Goal: Task Accomplishment & Management: Use online tool/utility

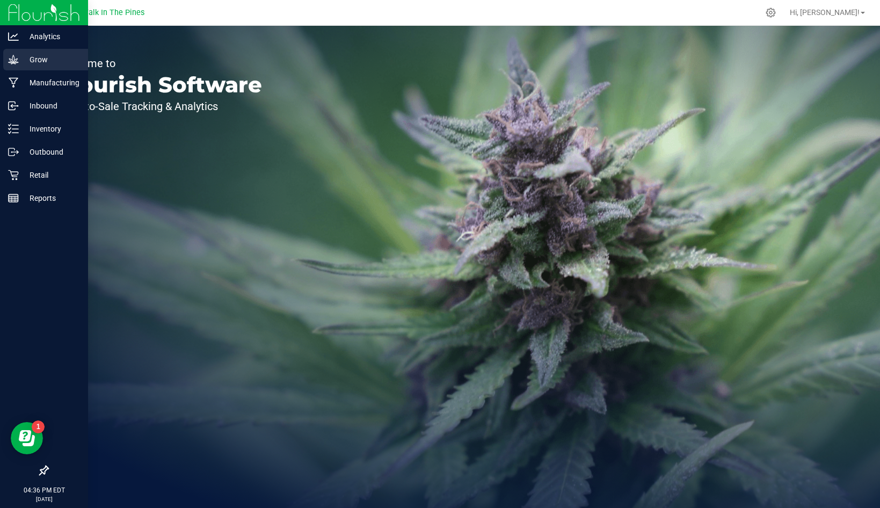
click at [28, 58] on p "Grow" at bounding box center [51, 59] width 64 height 13
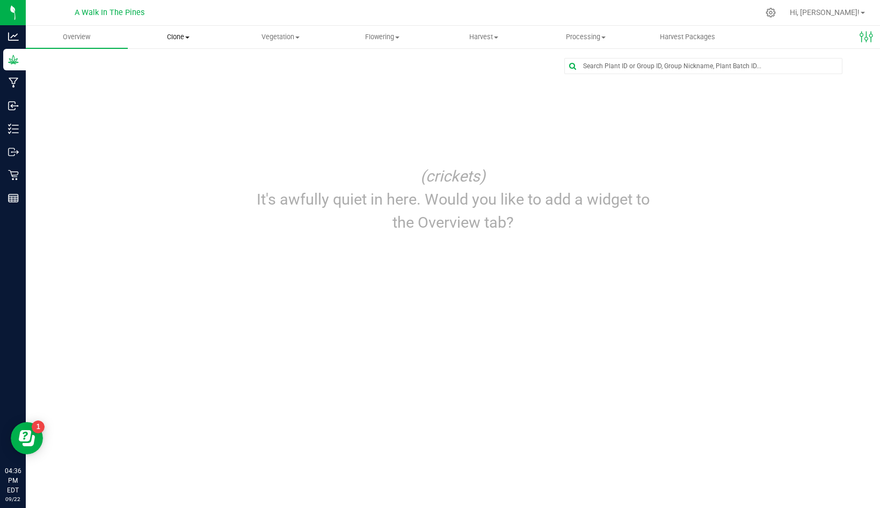
click at [169, 40] on span "Clone" at bounding box center [178, 37] width 101 height 10
click at [157, 77] on span "Cloning groups" at bounding box center [168, 77] width 81 height 9
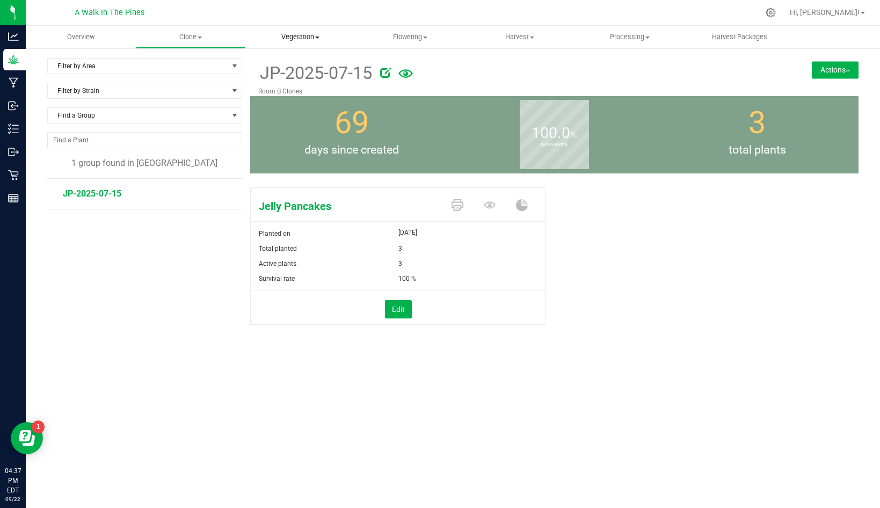
click at [287, 42] on uib-tab-heading "Vegetation Veg groups Veg plants Mother groups Mother plants Apply to plants" at bounding box center [300, 36] width 109 height 21
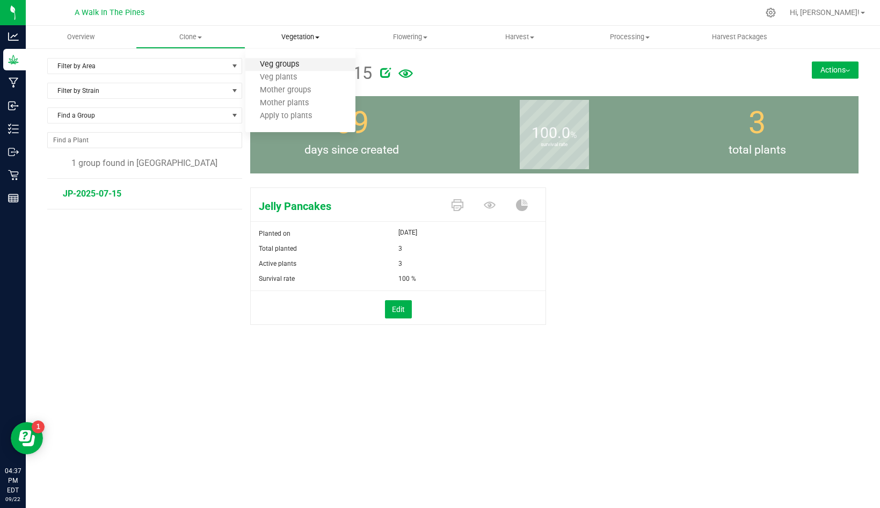
click at [270, 65] on span "Veg groups" at bounding box center [279, 64] width 68 height 9
